Goal: Transaction & Acquisition: Download file/media

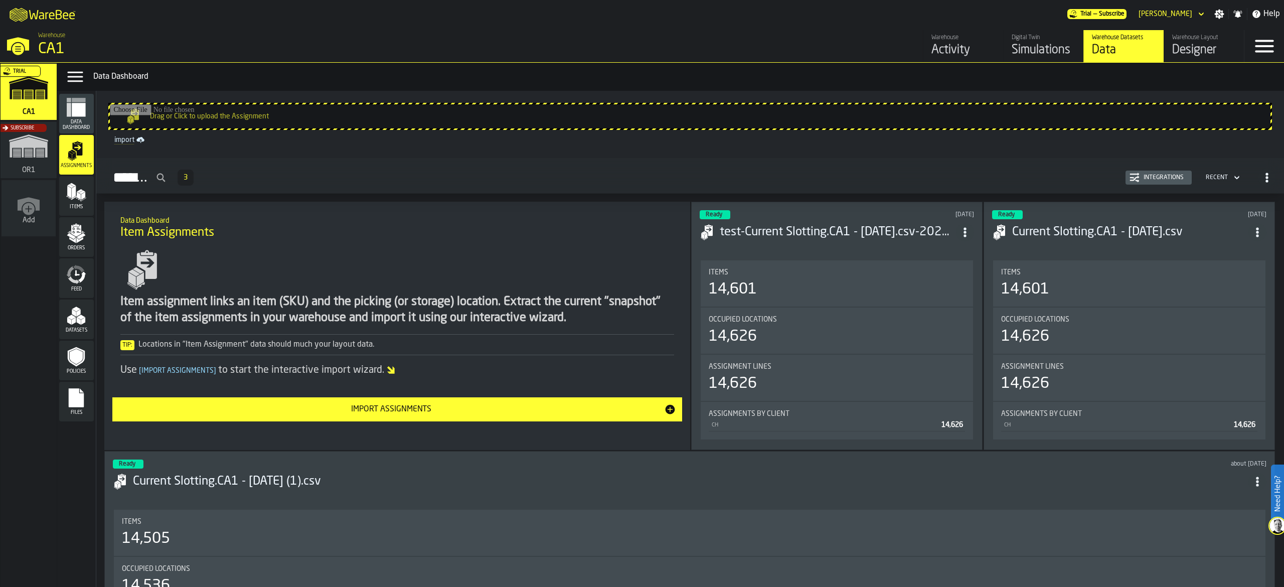
click at [1055, 47] on div "Simulations" at bounding box center [1044, 50] width 64 height 16
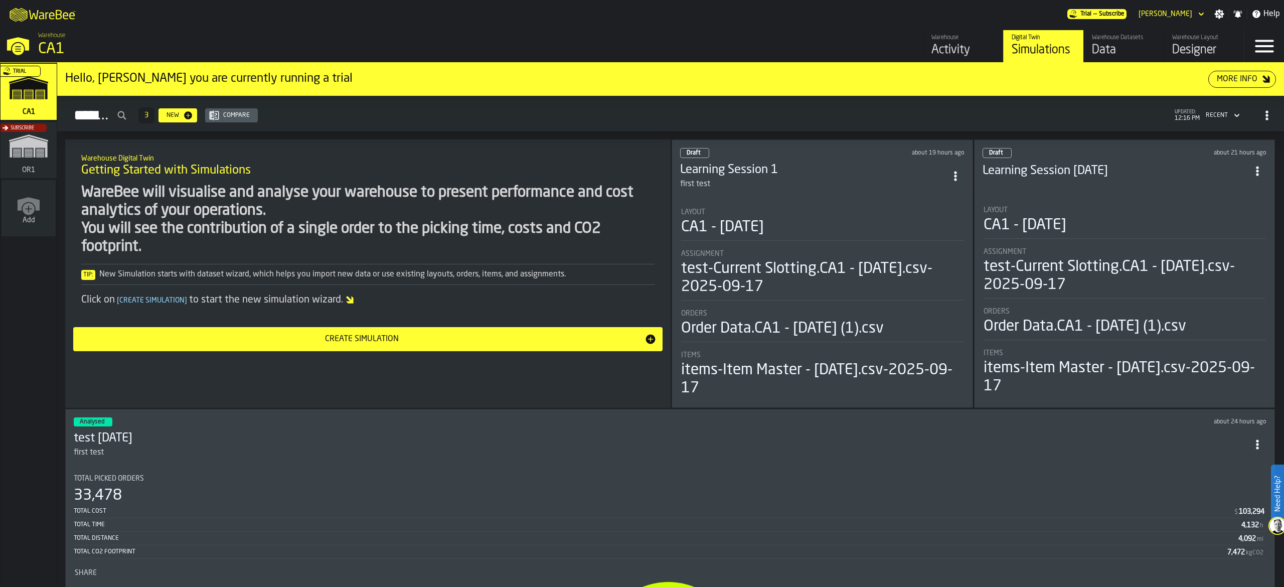
click at [915, 176] on h3 "Learning Session 1" at bounding box center [813, 170] width 266 height 16
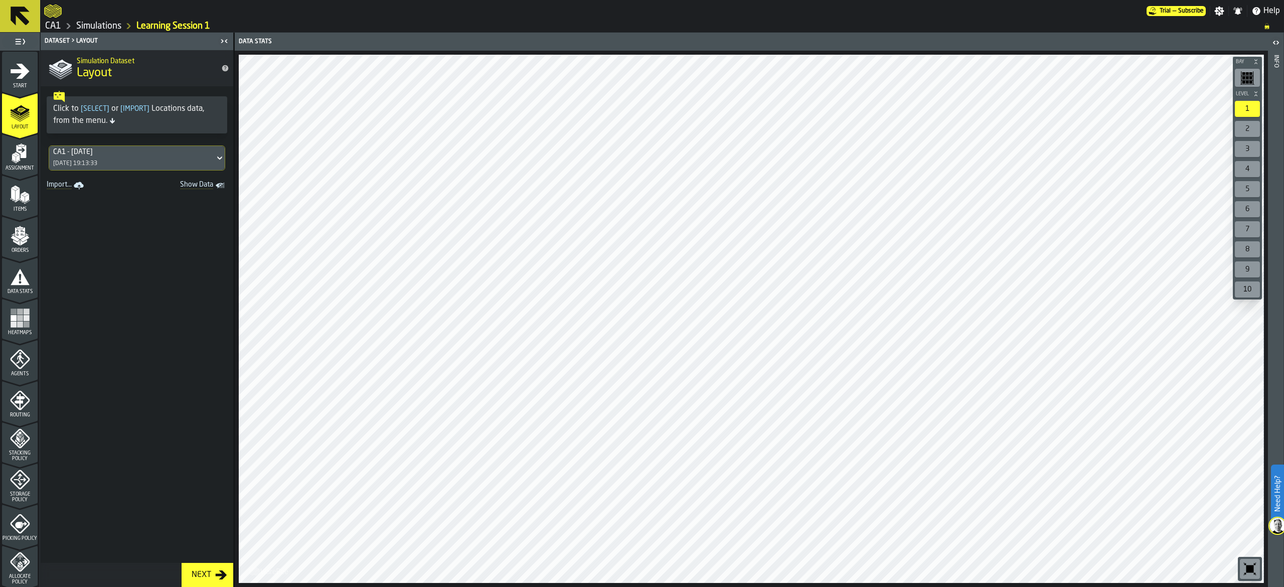
click at [18, 292] on span "Data Stats" at bounding box center [20, 292] width 36 height 6
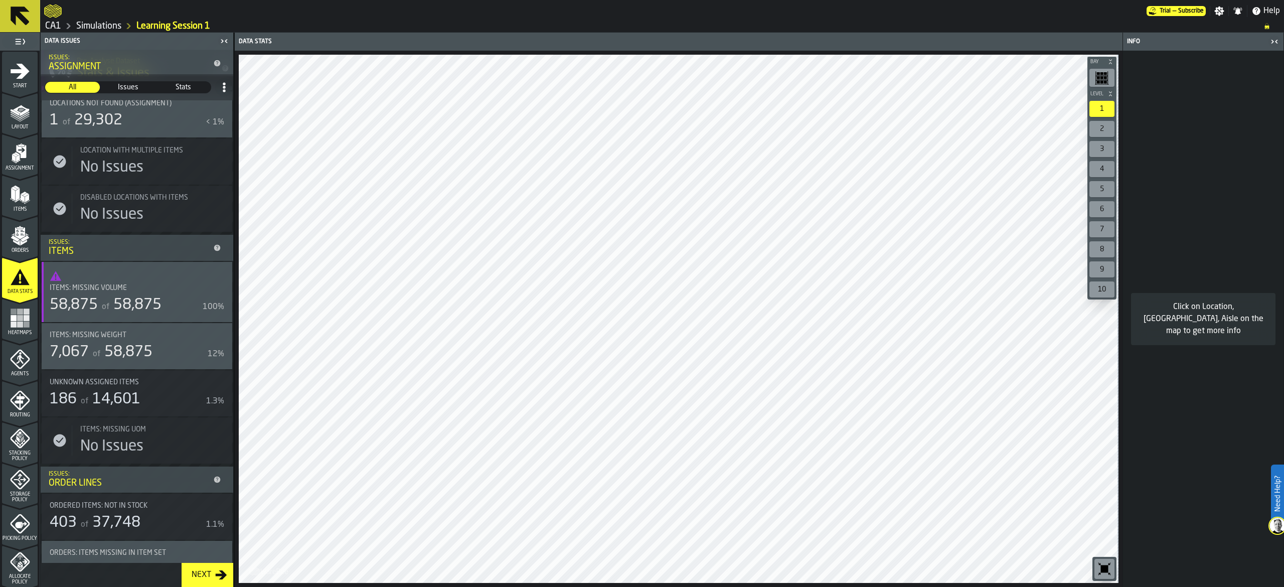
scroll to position [201, 0]
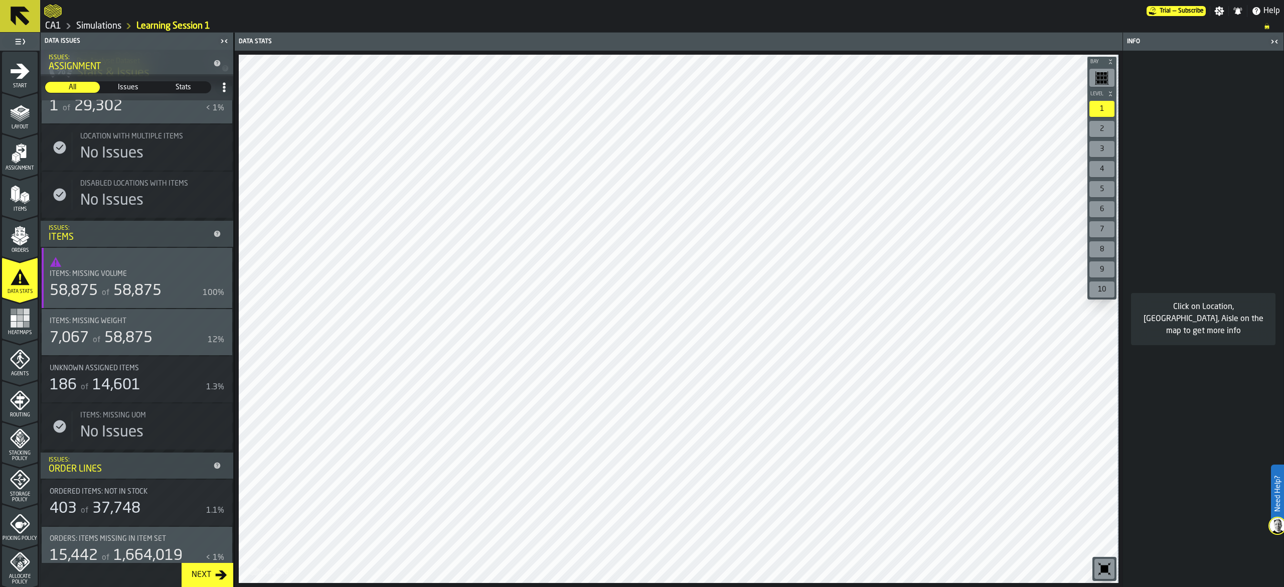
click at [166, 296] on div "58,875 of 58,875" at bounding box center [124, 291] width 149 height 18
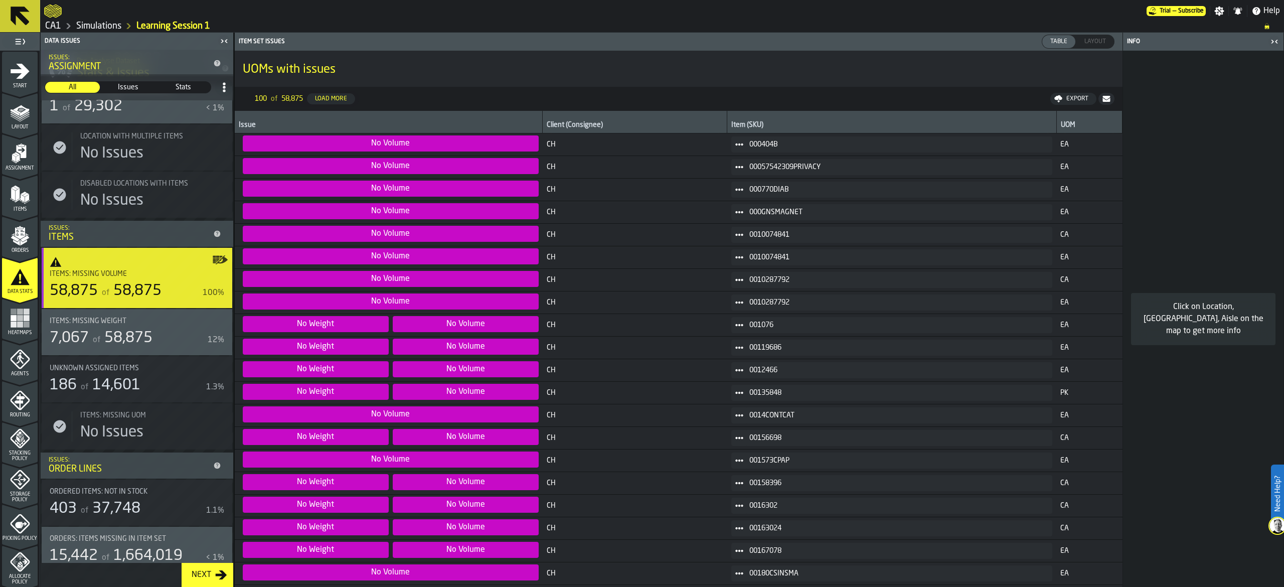
click at [221, 253] on icon "button-toggle-Show on Map" at bounding box center [220, 260] width 16 height 16
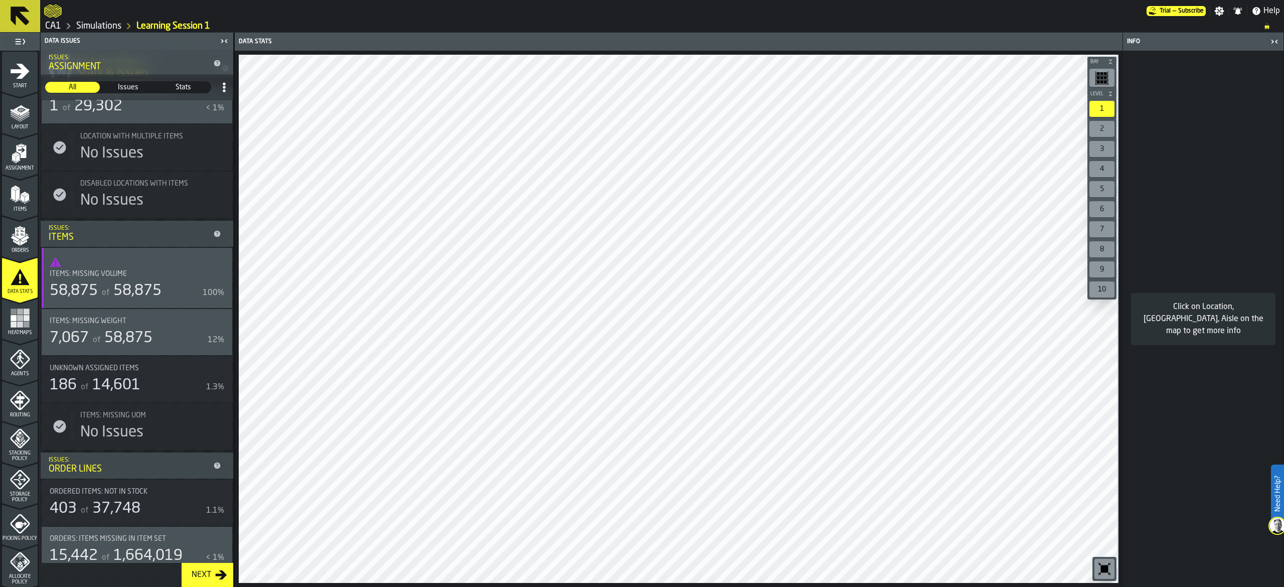
click at [151, 273] on div "Items: Missing Volume" at bounding box center [131, 274] width 163 height 8
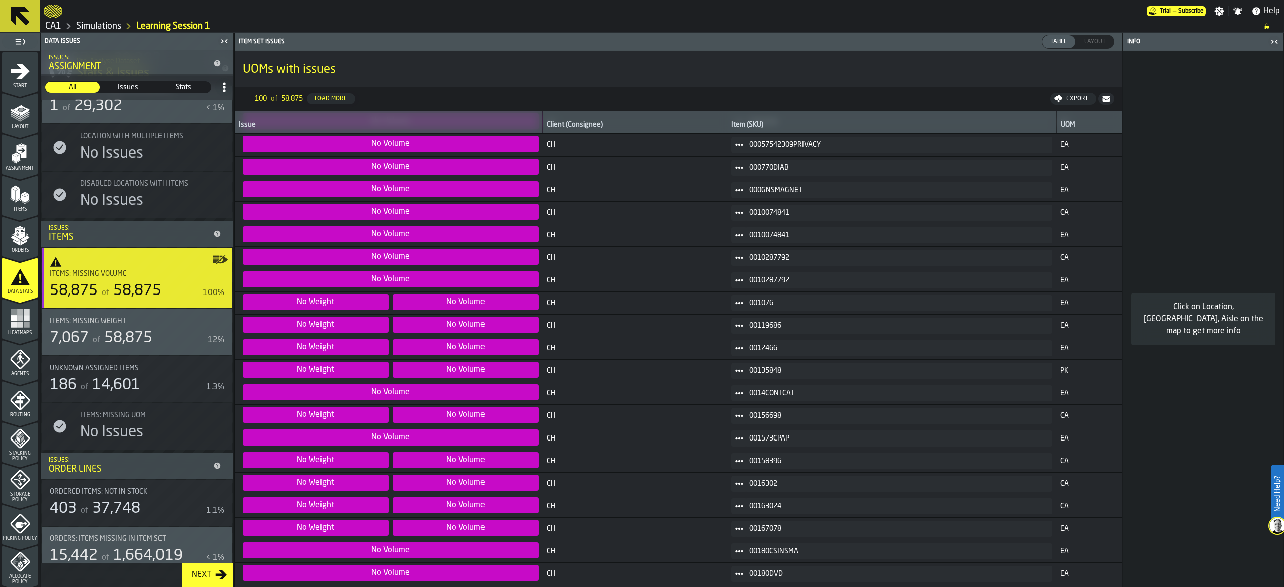
scroll to position [0, 0]
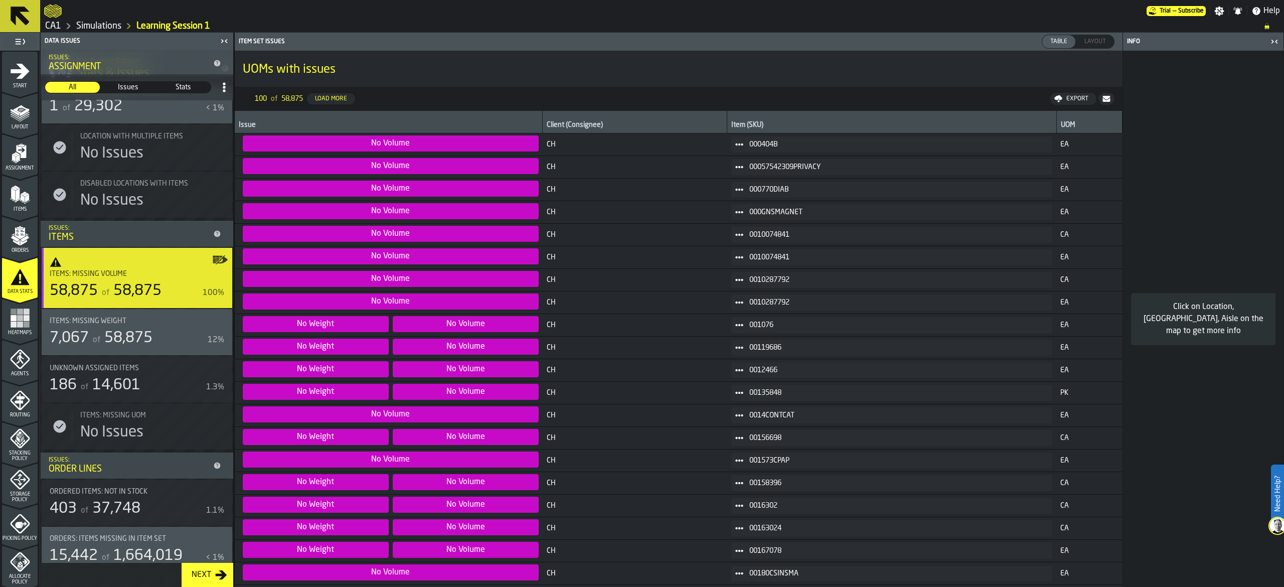
click at [1073, 93] on button "Export" at bounding box center [1073, 99] width 46 height 12
click at [1064, 90] on nav "100 of 58,875 Load More Download (csv)" at bounding box center [679, 99] width 888 height 24
click at [1061, 97] on span "Download (csv)" at bounding box center [1069, 99] width 47 height 8
